Goal: Task Accomplishment & Management: Manage account settings

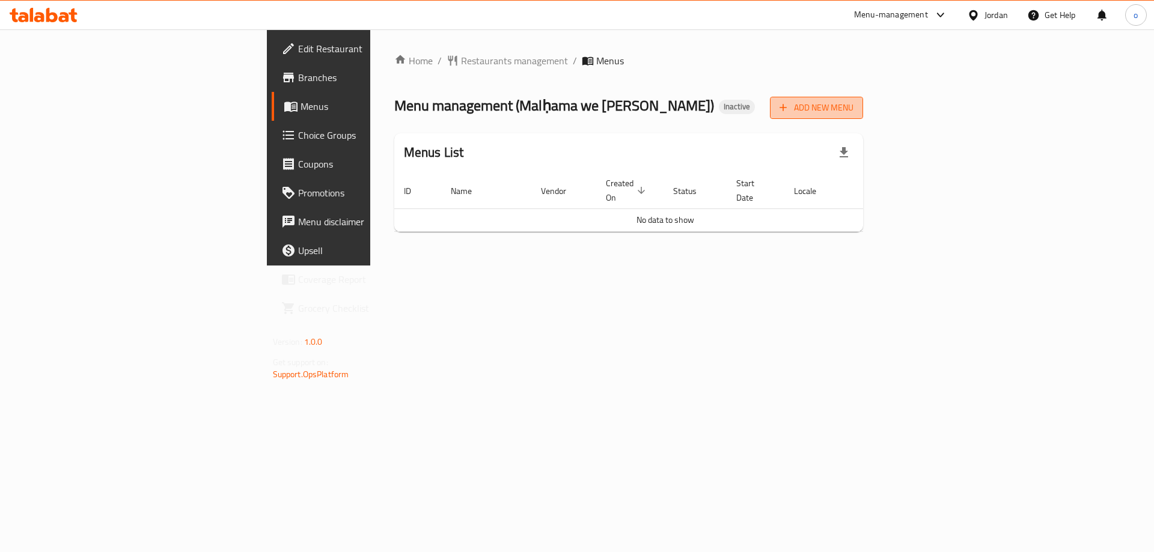
click at [854, 110] on span "Add New Menu" at bounding box center [817, 107] width 74 height 15
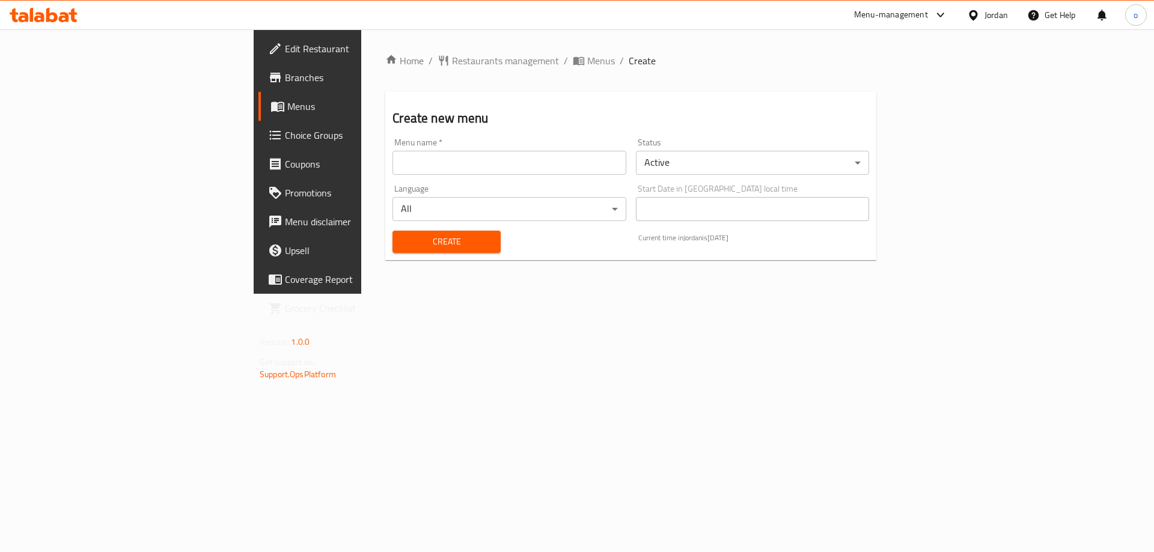
click at [393, 170] on input "text" at bounding box center [509, 163] width 233 height 24
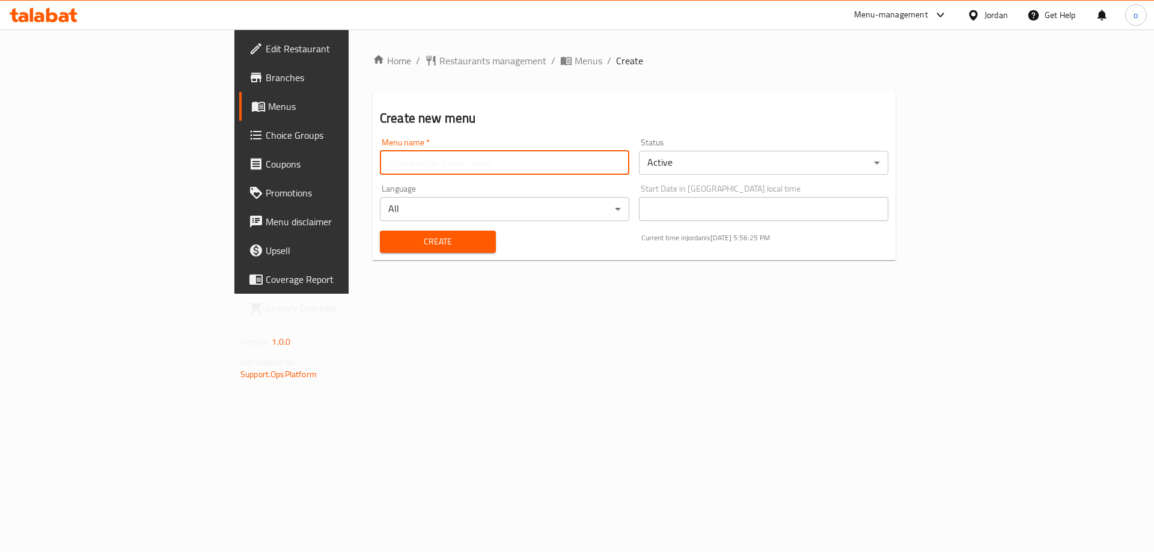
type input "omnia [DATE]"
click at [380, 231] on button "Create" at bounding box center [438, 242] width 116 height 22
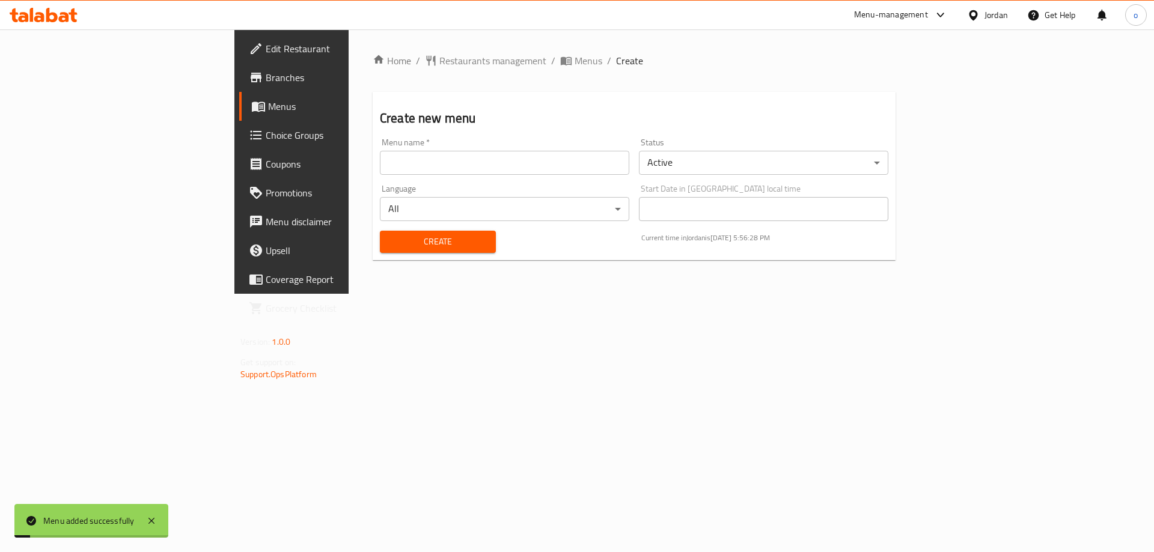
click at [159, 525] on div "Menu added successfully" at bounding box center [91, 521] width 154 height 34
click at [153, 522] on icon at bounding box center [151, 521] width 6 height 6
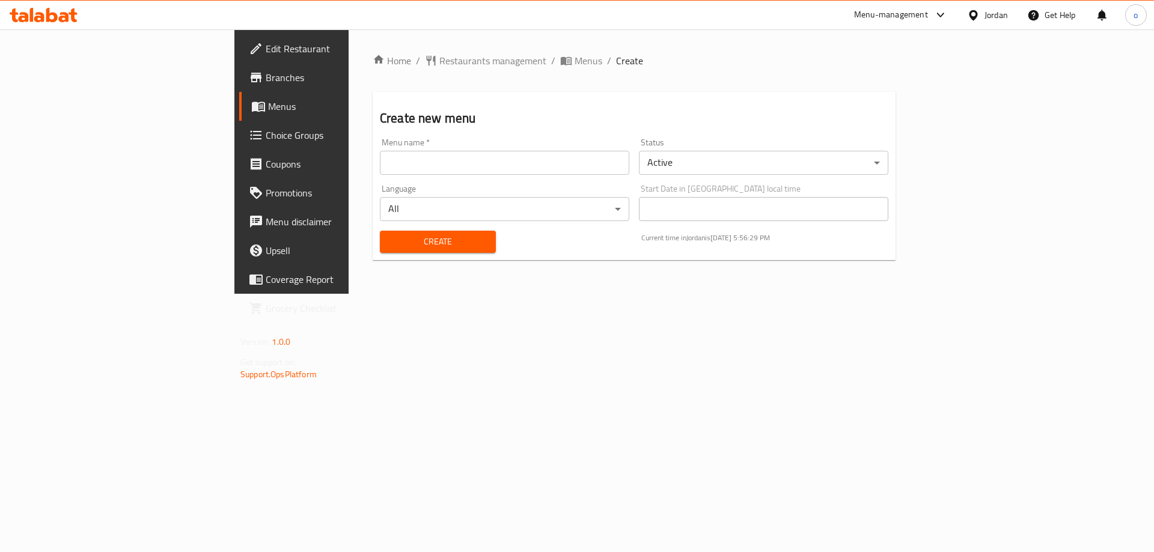
click at [380, 163] on input "text" at bounding box center [504, 163] width 249 height 24
click at [825, 166] on body "​ Menu-management Jordan Get Help o Edit Restaurant Branches Menus Choice Group…" at bounding box center [577, 290] width 1154 height 523
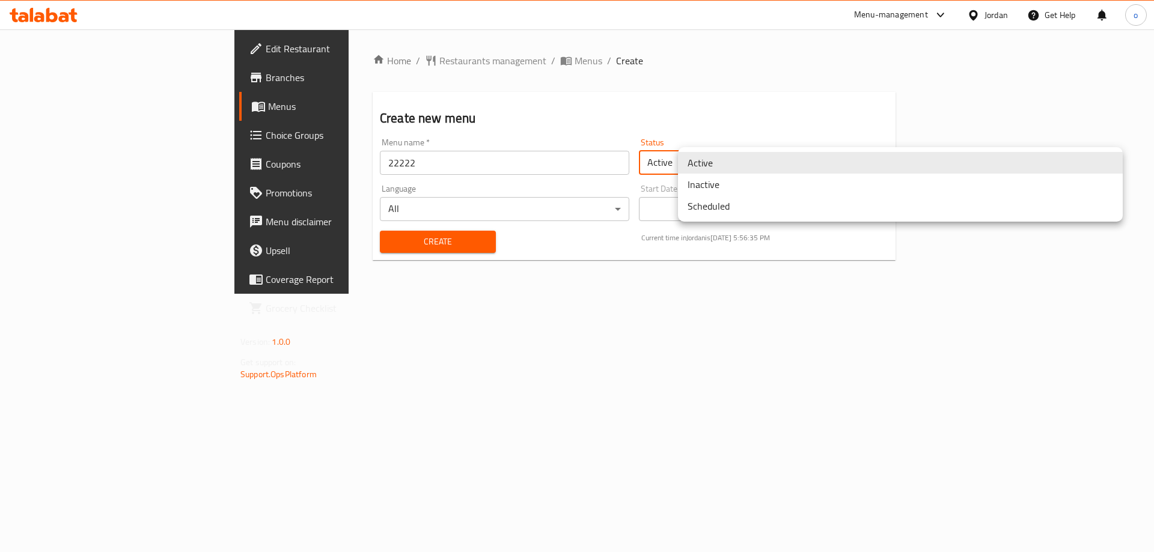
click at [376, 158] on div at bounding box center [577, 276] width 1154 height 552
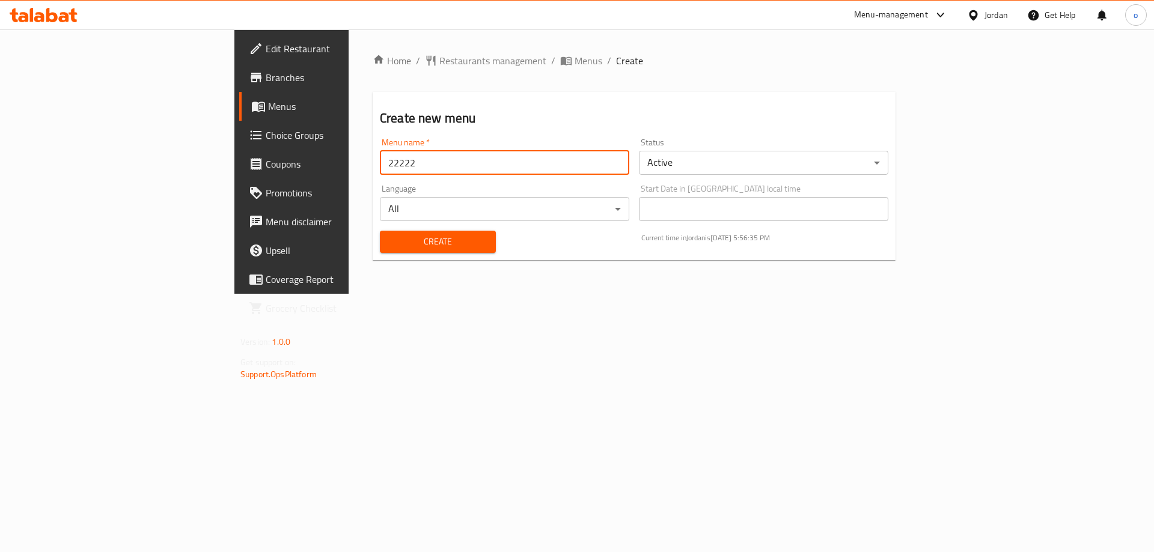
click at [380, 164] on input "22222" at bounding box center [504, 163] width 249 height 24
type input "16-9"
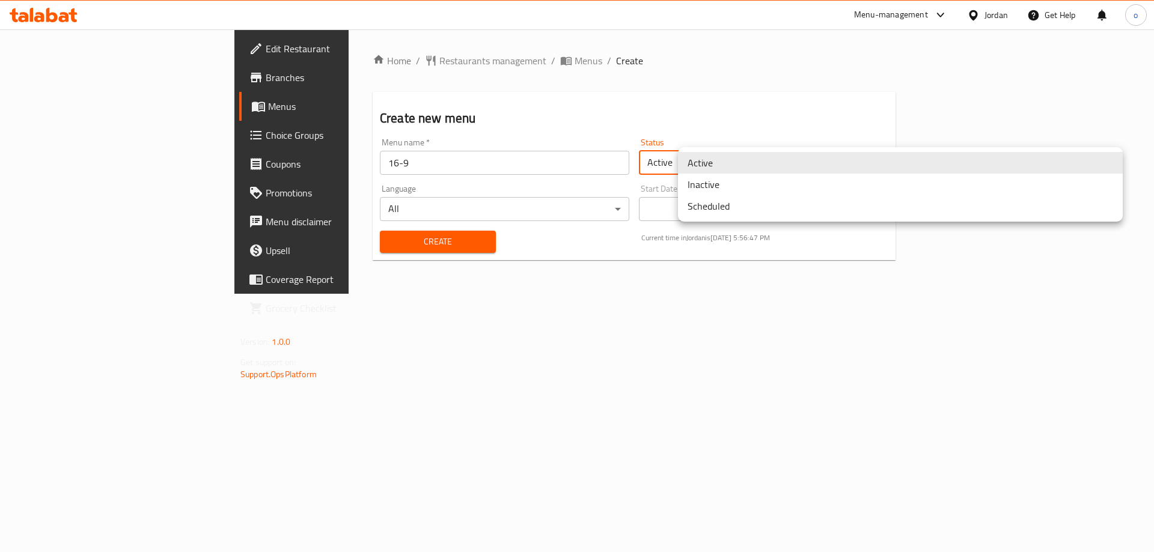
click at [769, 173] on body "​ Menu-management Jordan Get Help o Edit Restaurant Branches Menus Choice Group…" at bounding box center [577, 290] width 1154 height 523
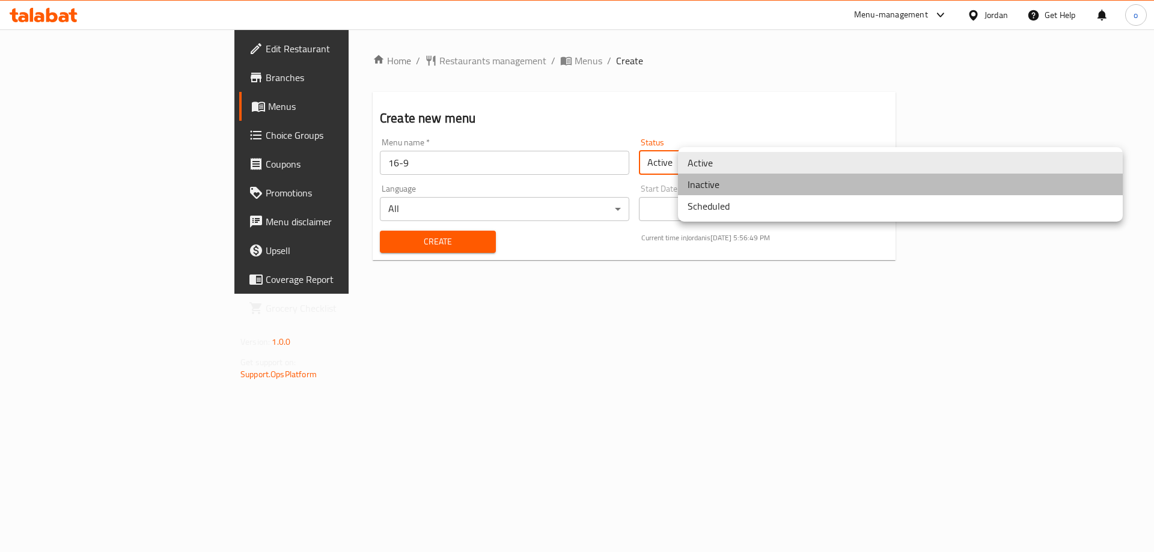
click at [731, 183] on li "Inactive" at bounding box center [900, 185] width 445 height 22
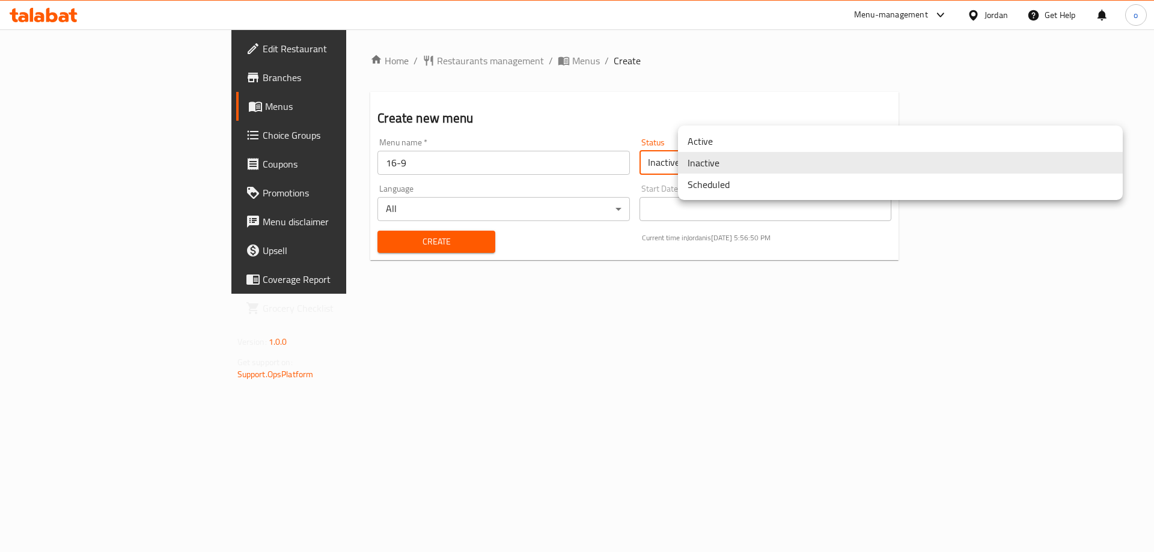
click at [732, 170] on body "​ Menu-management Jordan Get Help o Edit Restaurant Branches Menus Choice Group…" at bounding box center [577, 290] width 1154 height 523
click at [744, 142] on li "Active" at bounding box center [900, 141] width 445 height 22
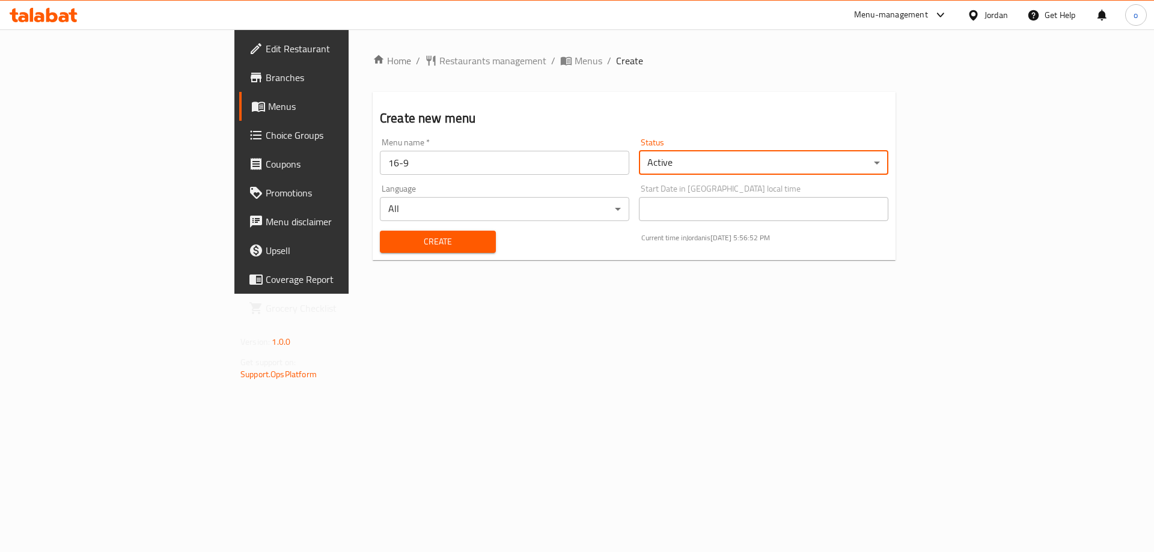
click at [390, 248] on span "Create" at bounding box center [438, 241] width 97 height 15
click at [268, 99] on span "Menus" at bounding box center [343, 106] width 150 height 14
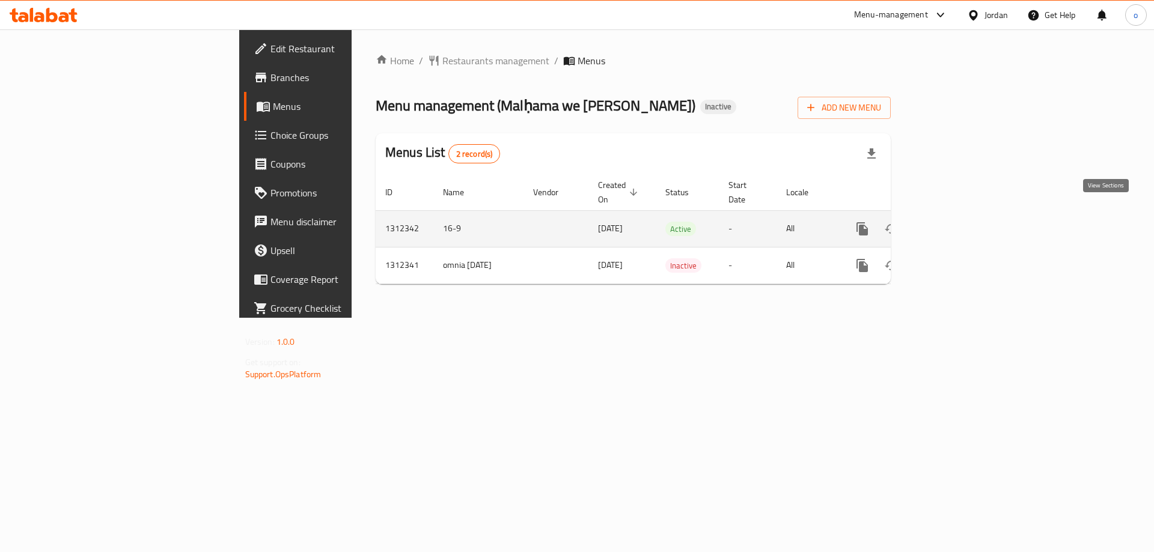
click at [955, 224] on icon "enhanced table" at bounding box center [949, 229] width 11 height 11
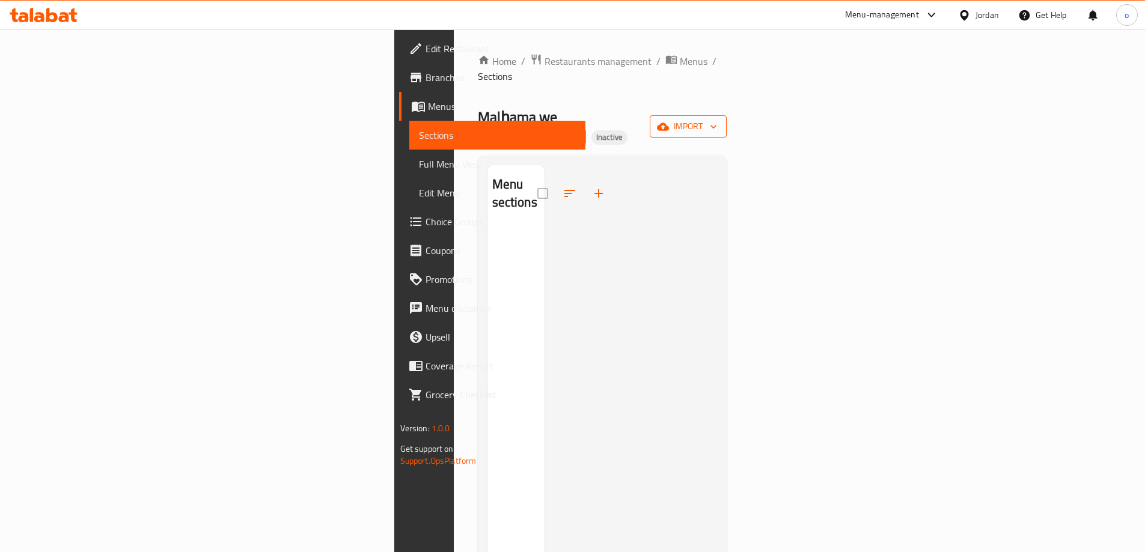
click at [717, 119] on span "import" at bounding box center [689, 126] width 58 height 15
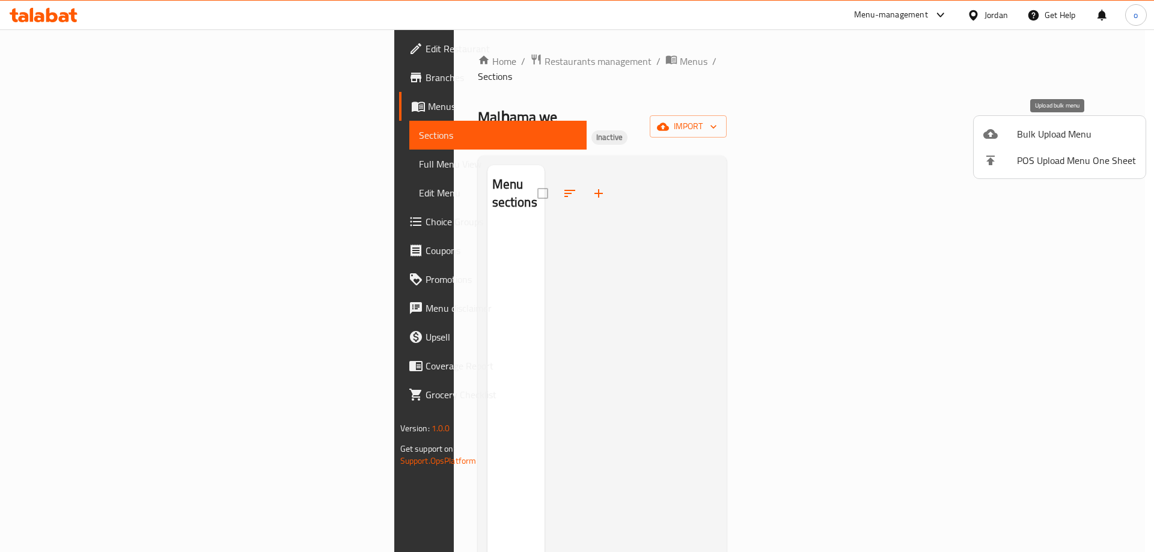
click at [1020, 133] on span "Bulk Upload Menu" at bounding box center [1076, 134] width 119 height 14
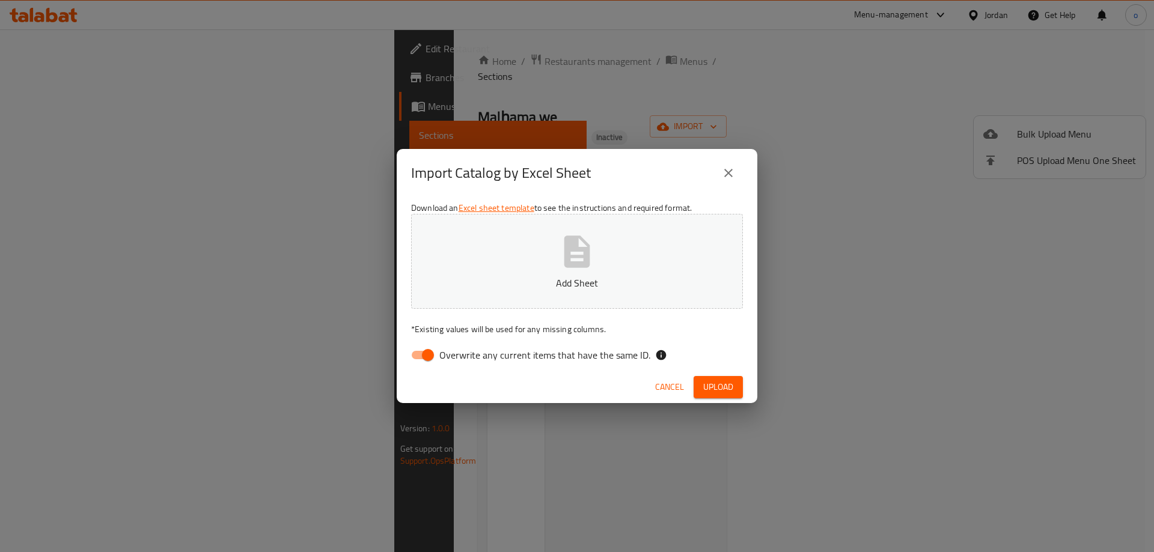
click at [427, 360] on input "Overwrite any current items that have the same ID." at bounding box center [428, 355] width 69 height 23
checkbox input "false"
click at [576, 276] on p "Add Sheet" at bounding box center [577, 283] width 295 height 14
click at [701, 384] on button "Upload" at bounding box center [718, 387] width 49 height 22
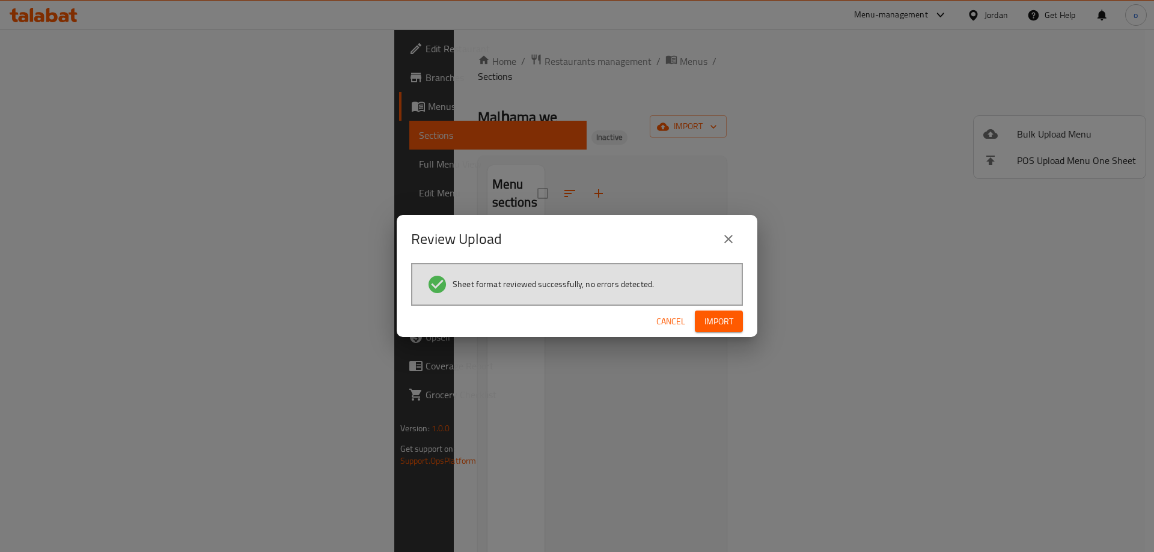
click at [702, 316] on button "Import" at bounding box center [719, 322] width 48 height 22
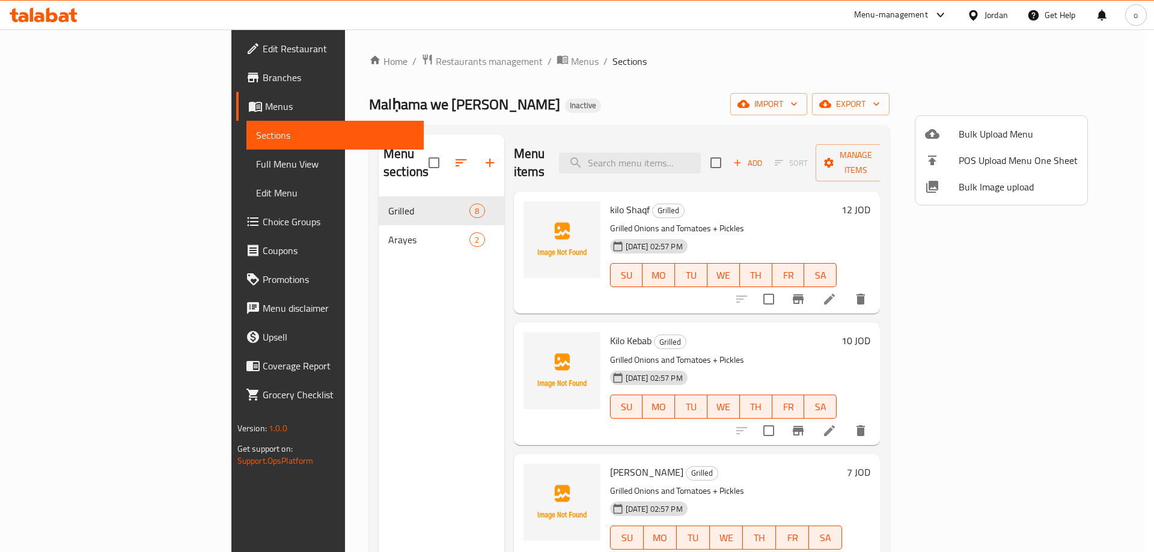
click at [53, 191] on div at bounding box center [577, 276] width 1154 height 552
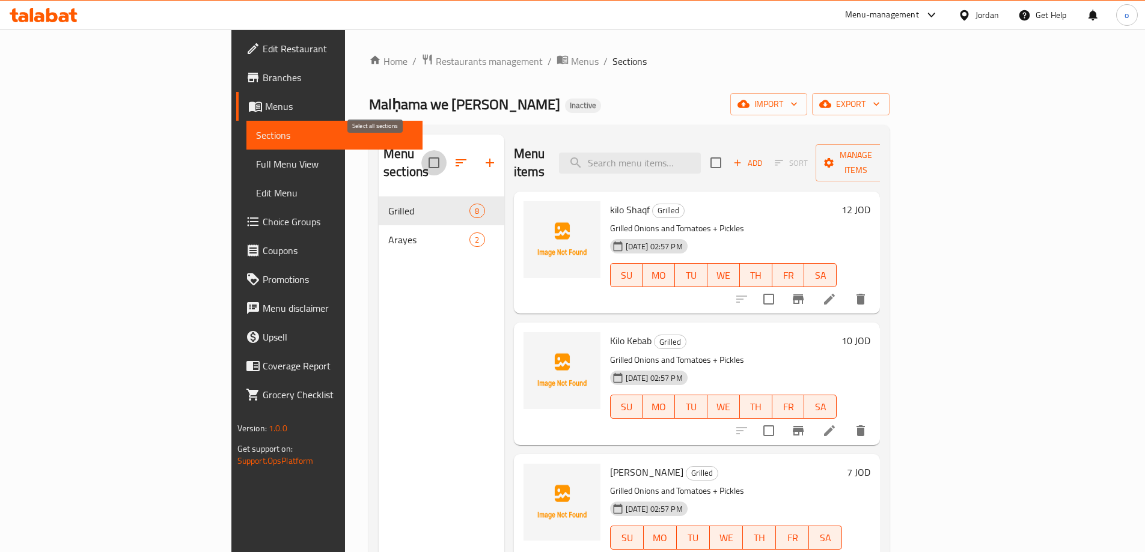
click at [421, 152] on input "checkbox" at bounding box center [433, 162] width 25 height 25
click at [421, 156] on input "checkbox" at bounding box center [433, 162] width 25 height 25
checkbox input "false"
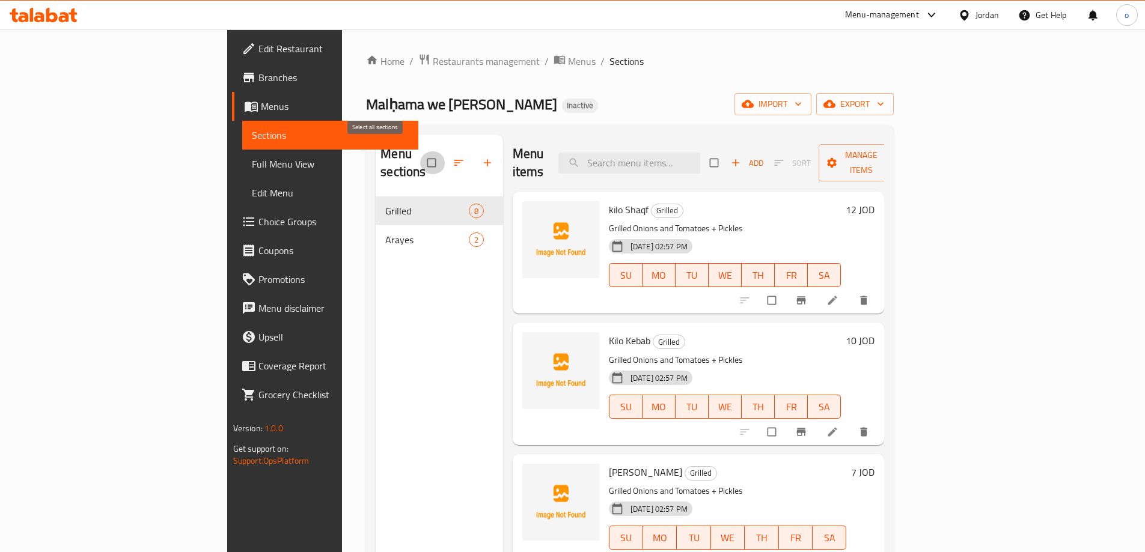
click at [420, 152] on input "checkbox" at bounding box center [432, 163] width 25 height 23
checkbox input "true"
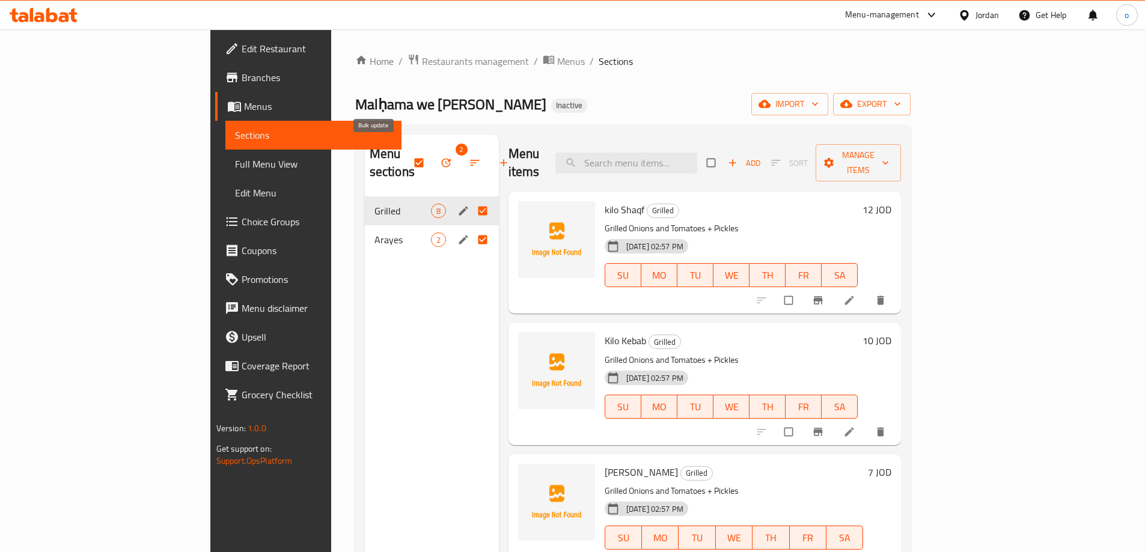
click at [440, 157] on icon "button" at bounding box center [446, 163] width 12 height 12
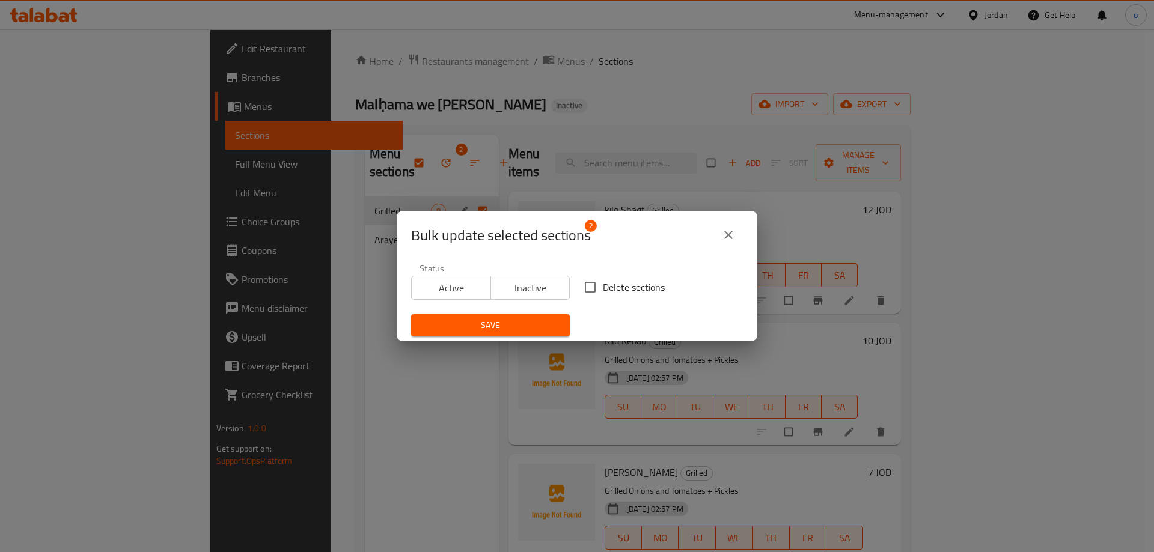
click at [604, 284] on span "Delete sections" at bounding box center [634, 287] width 62 height 14
click at [603, 284] on input "Delete sections" at bounding box center [590, 287] width 25 height 25
checkbox input "true"
click at [542, 318] on span "Save" at bounding box center [490, 325] width 139 height 15
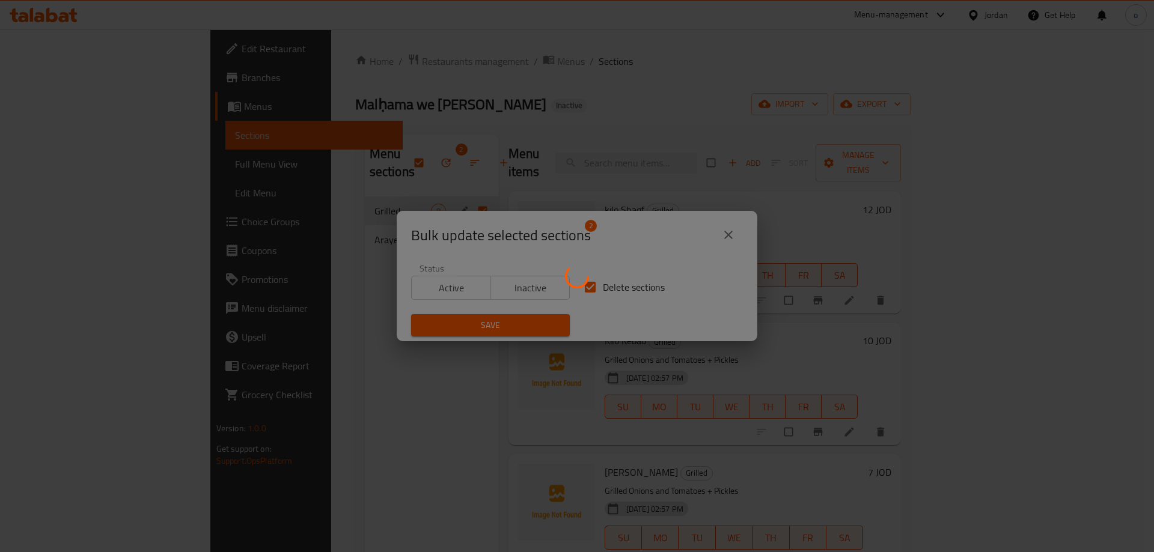
checkbox input "false"
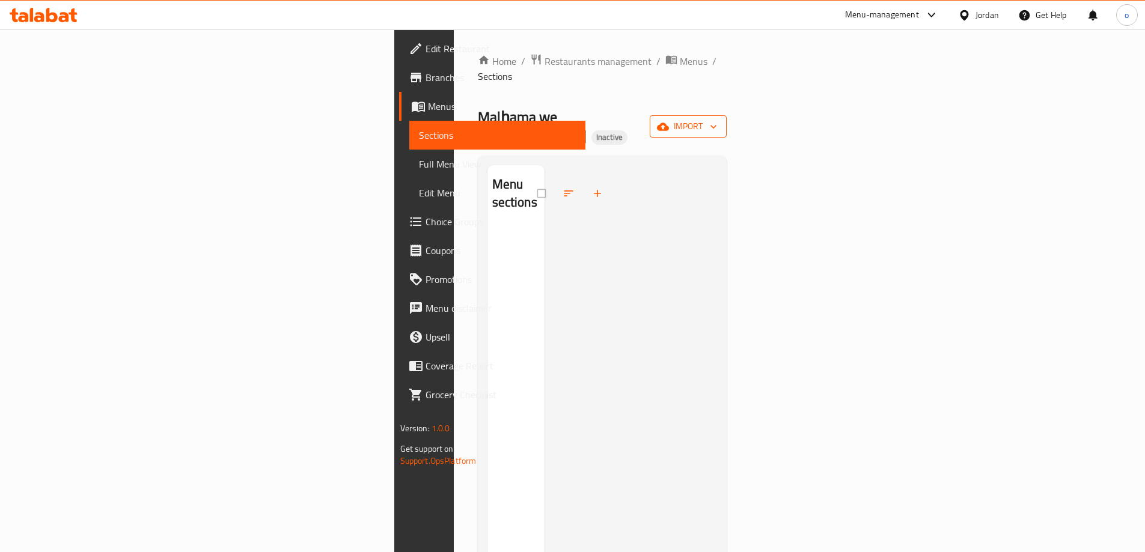
click at [669, 121] on icon "button" at bounding box center [663, 127] width 12 height 12
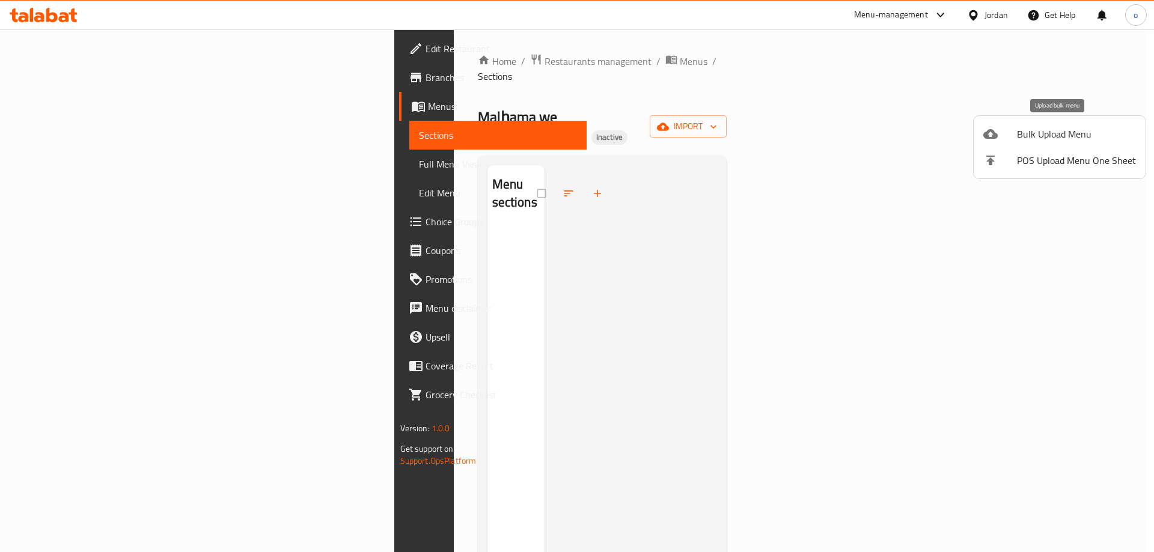
click at [1017, 137] on span "Bulk Upload Menu" at bounding box center [1076, 134] width 119 height 14
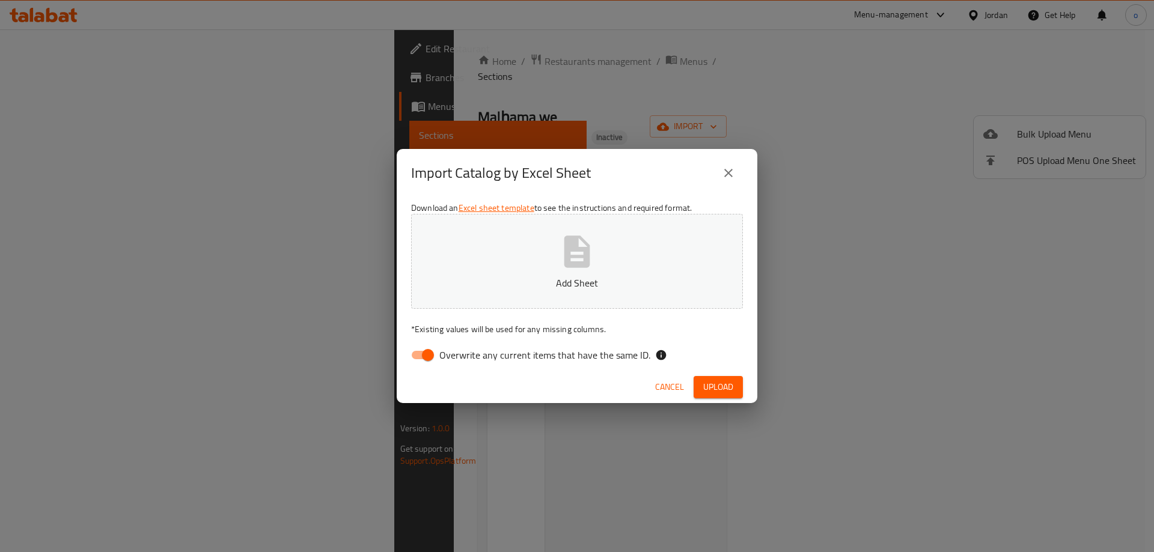
click at [426, 356] on input "Overwrite any current items that have the same ID." at bounding box center [428, 355] width 69 height 23
checkbox input "false"
click at [519, 314] on div "Download an Excel sheet template to see the instructions and required format. A…" at bounding box center [577, 284] width 361 height 174
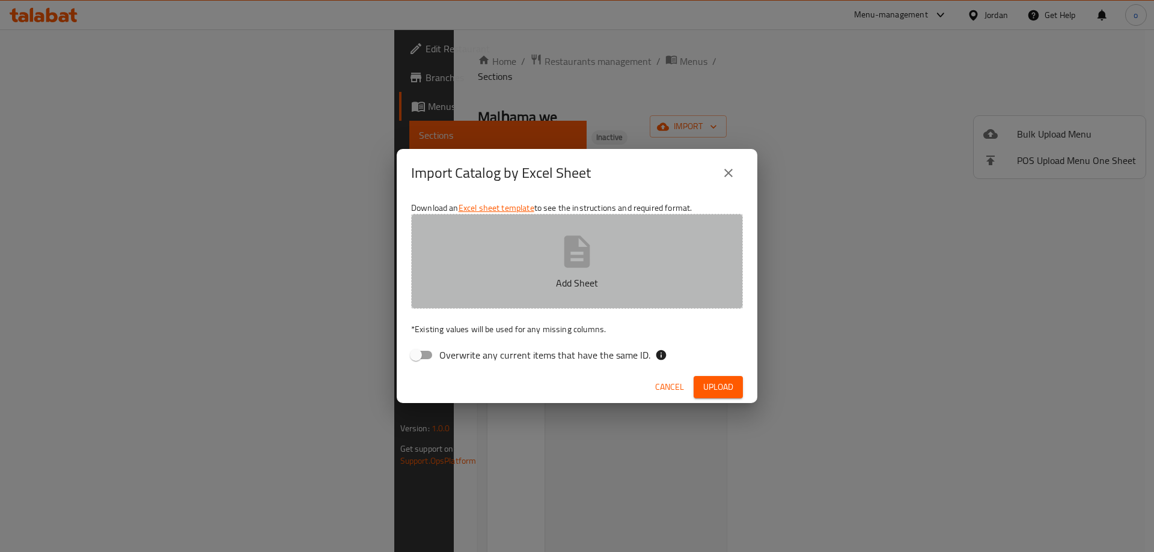
click at [522, 274] on button "Add Sheet" at bounding box center [577, 261] width 332 height 95
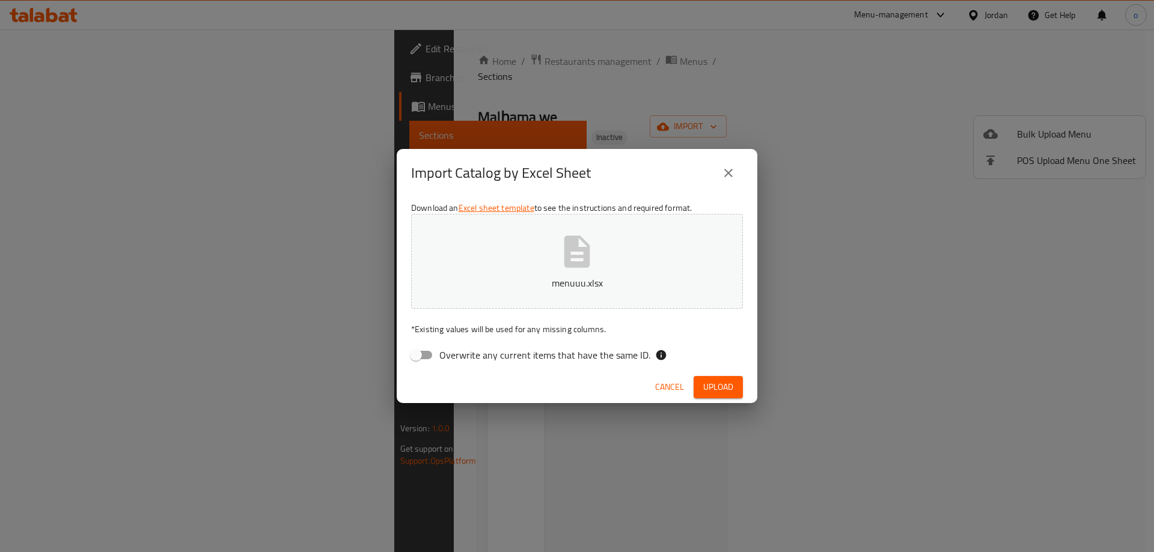
click at [712, 391] on span "Upload" at bounding box center [718, 387] width 30 height 15
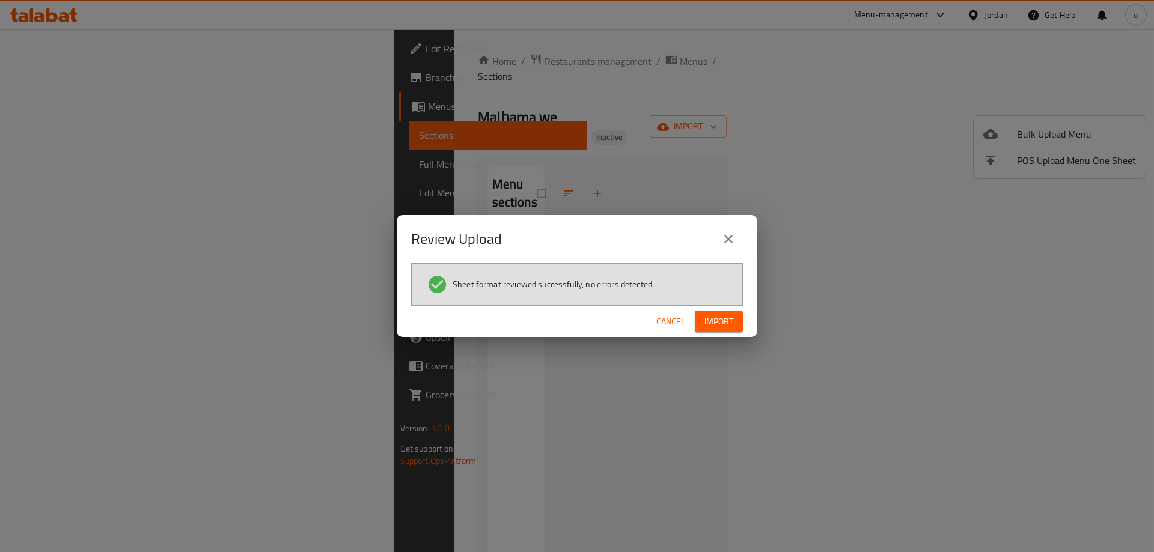
click at [739, 316] on button "Import" at bounding box center [719, 322] width 48 height 22
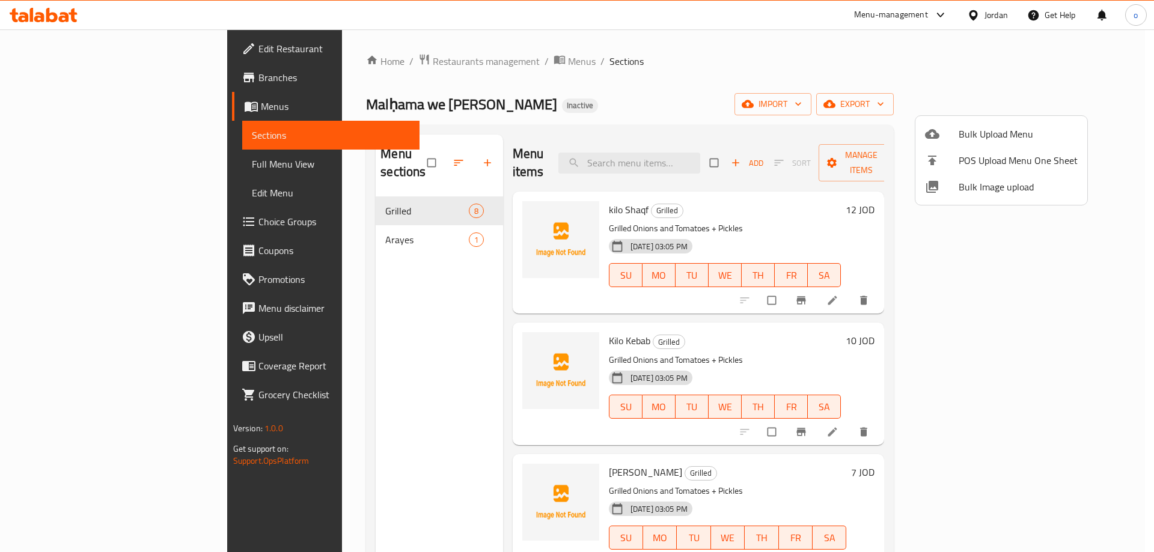
click at [674, 90] on div at bounding box center [577, 276] width 1154 height 552
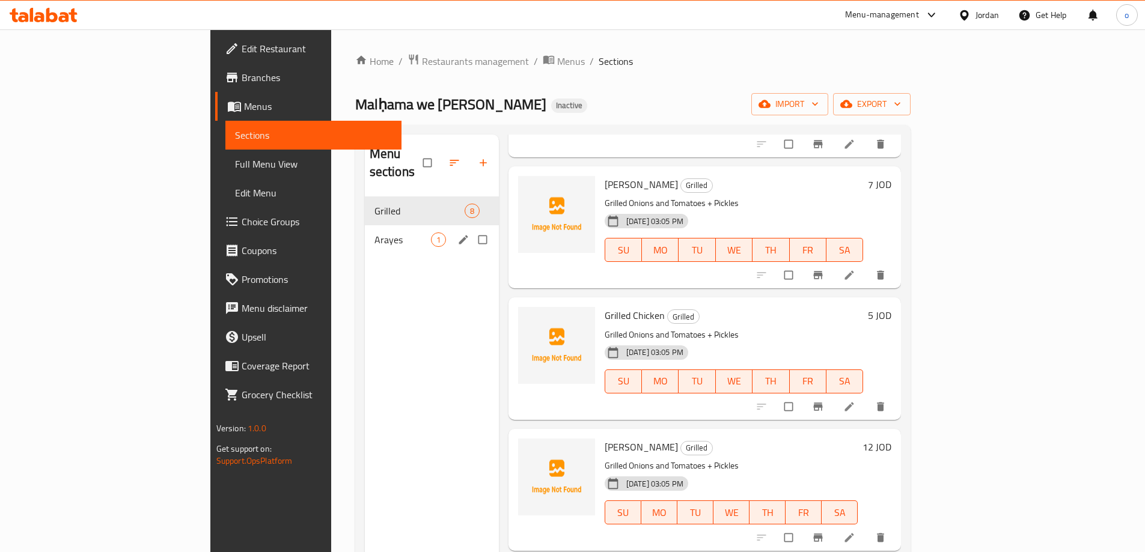
click at [365, 234] on div "Arayes 1" at bounding box center [432, 239] width 134 height 29
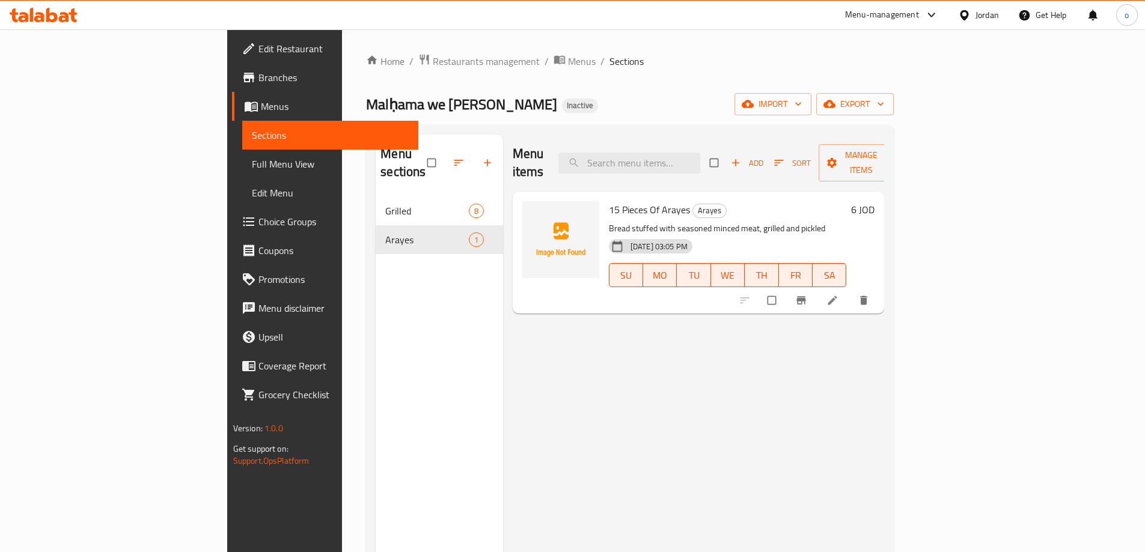
click at [252, 165] on span "Full Menu View" at bounding box center [330, 164] width 157 height 14
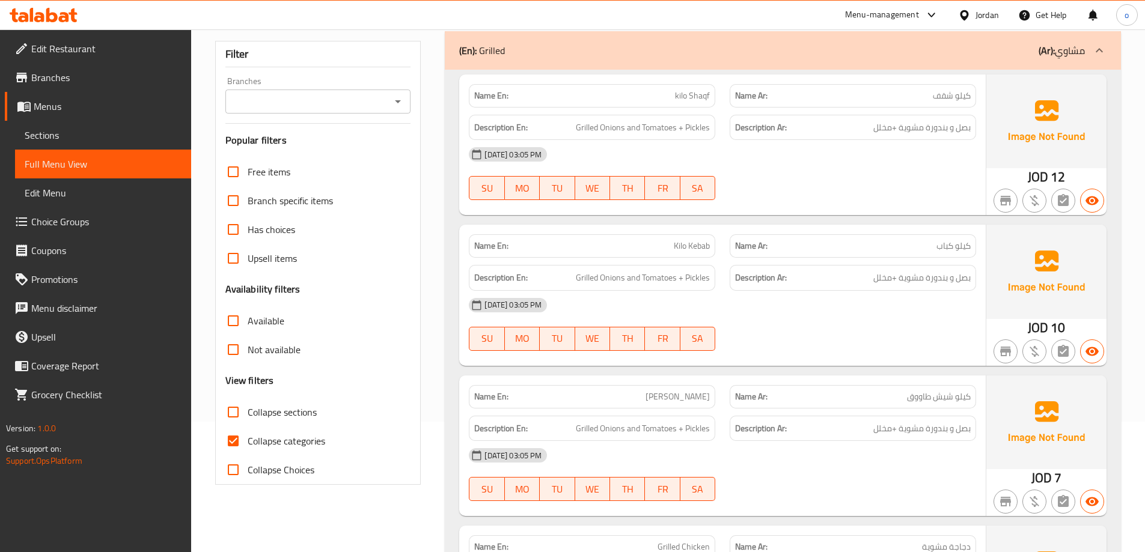
scroll to position [239, 0]
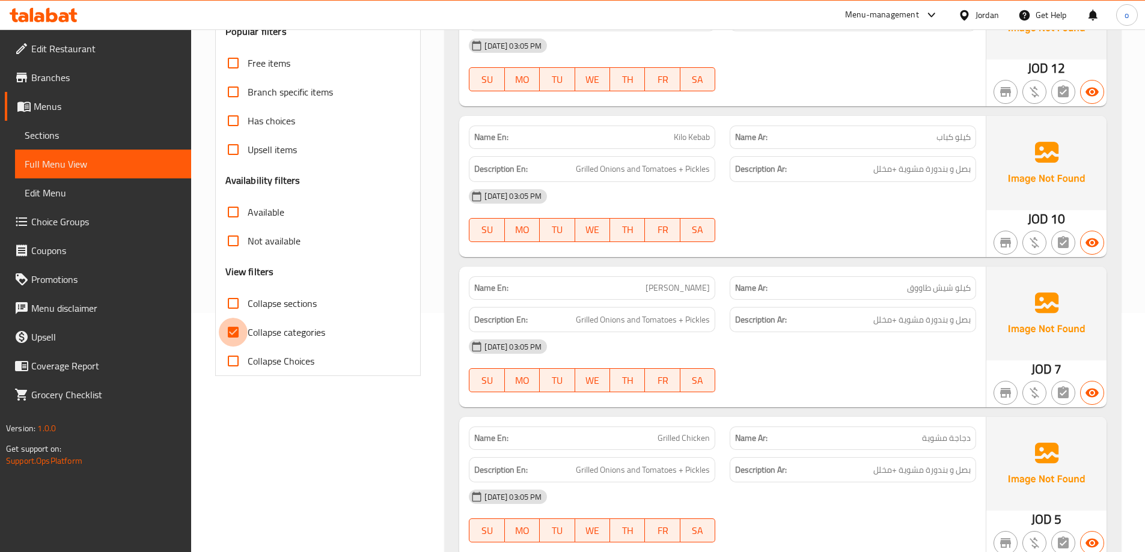
click at [234, 338] on input "Collapse categories" at bounding box center [233, 332] width 29 height 29
checkbox input "false"
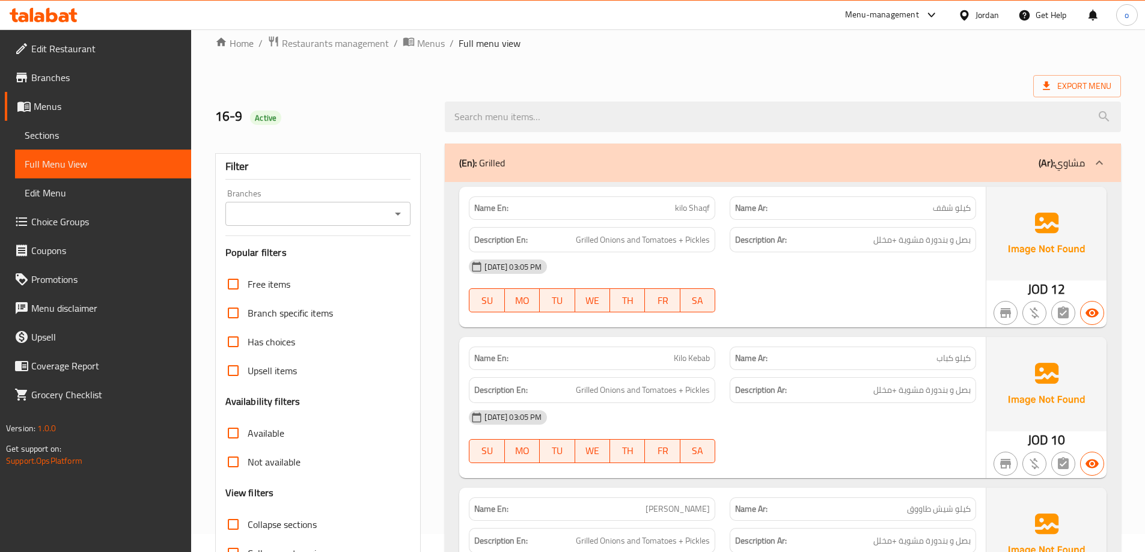
scroll to position [0, 0]
